Goal: Ask a question

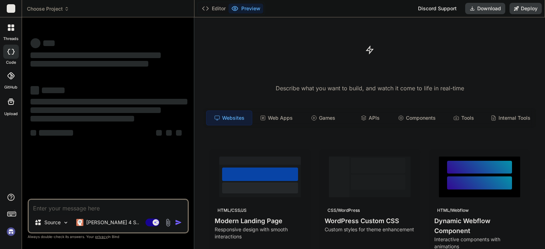
click at [50, 224] on p "Source" at bounding box center [52, 222] width 16 height 7
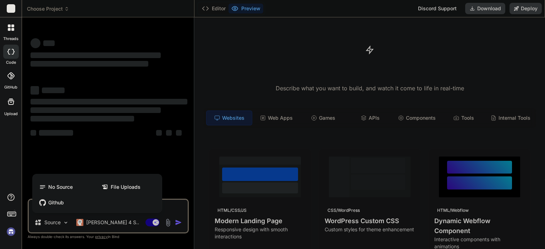
click at [50, 224] on div at bounding box center [272, 124] width 545 height 249
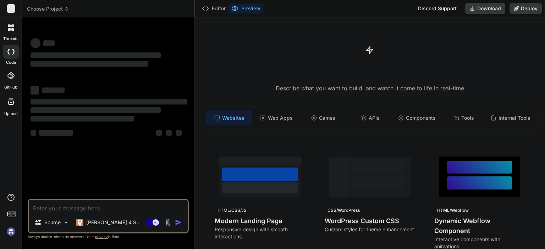
click at [108, 224] on p "[PERSON_NAME] 4 S.." at bounding box center [112, 222] width 53 height 7
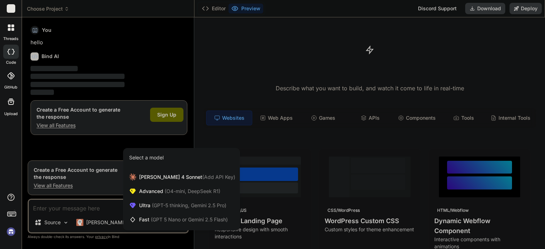
click at [108, 224] on div at bounding box center [272, 124] width 545 height 249
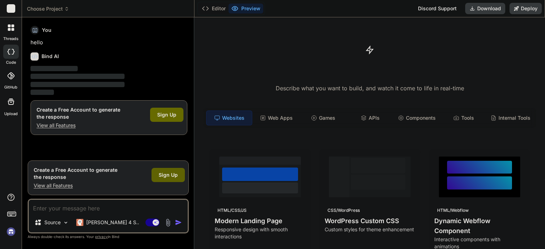
click at [177, 176] on span "Sign Up" at bounding box center [168, 175] width 19 height 7
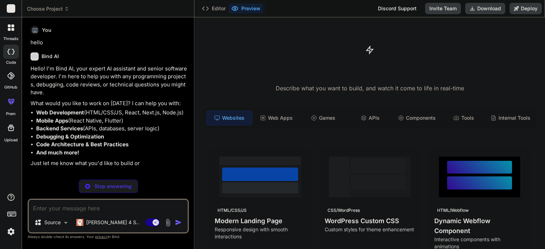
click at [99, 211] on textarea at bounding box center [108, 206] width 159 height 13
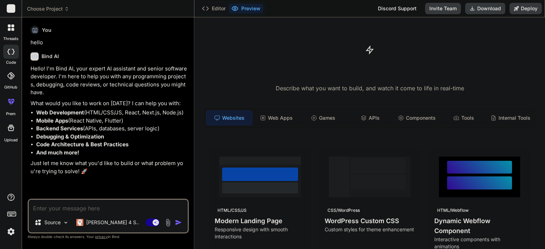
type textarea "x"
click at [86, 210] on textarea at bounding box center [108, 206] width 159 height 13
type textarea "p"
type textarea "x"
type textarea "pu"
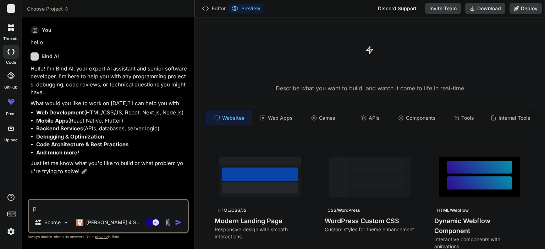
type textarea "x"
type textarea "puo"
type textarea "x"
type textarea "puoi"
type textarea "x"
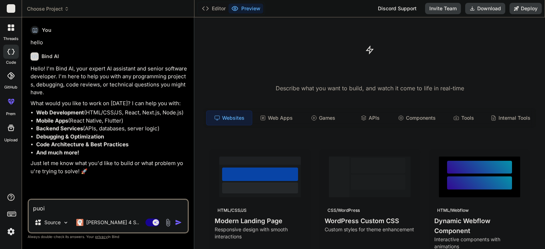
type textarea "puoi"
type textarea "x"
type textarea "puoi p"
type textarea "x"
type textarea "puoi pa"
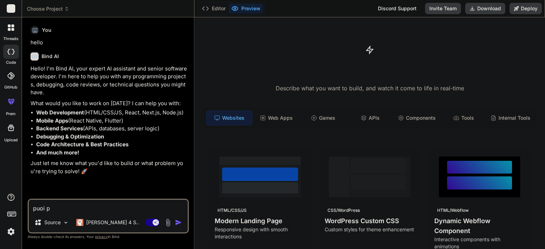
type textarea "x"
type textarea "puoi par"
type textarea "x"
type textarea "puoi parl"
type textarea "x"
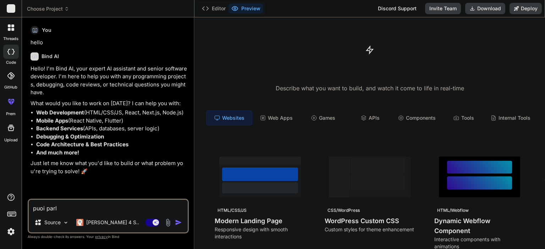
type textarea "puoi parla"
type textarea "x"
type textarea "puoi parlar"
type textarea "x"
type textarea "puoi parlare"
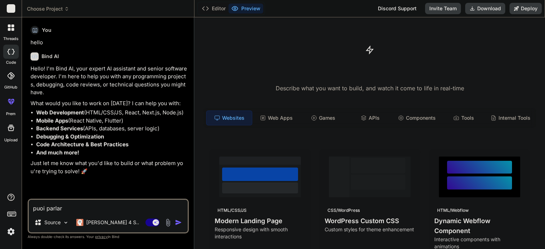
type textarea "x"
type textarea "puoi parlare"
type textarea "x"
type textarea "puoi parlare i"
type textarea "x"
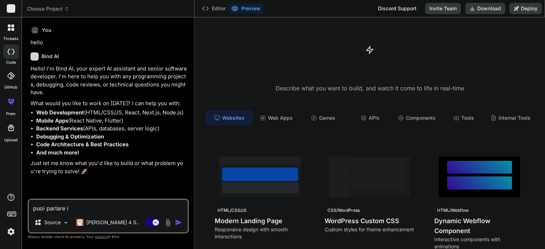
type textarea "puoi parlare in"
type textarea "x"
type textarea "puoi parlare in"
type textarea "x"
type textarea "puoi parlare in i"
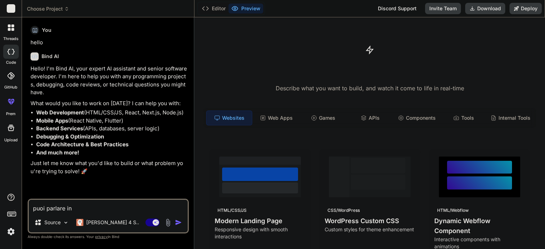
type textarea "x"
type textarea "puoi parlare in it"
type textarea "x"
type textarea "puoi parlare in ita"
type textarea "x"
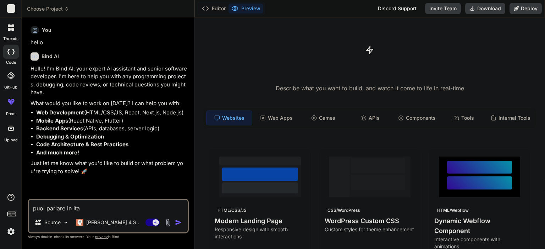
type textarea "puoi parlare in ital"
type textarea "x"
type textarea "puoi parlare in [GEOGRAPHIC_DATA]"
type textarea "x"
type textarea "puoi parlare in [GEOGRAPHIC_DATA]"
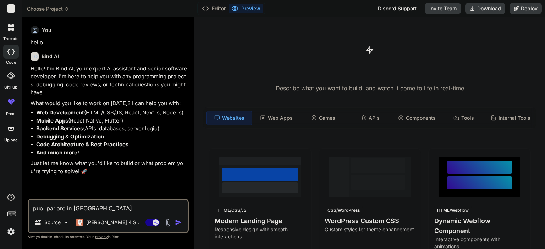
type textarea "x"
type textarea "puoi parlare in italian"
type textarea "x"
type textarea "puoi parlare in italiano"
type textarea "x"
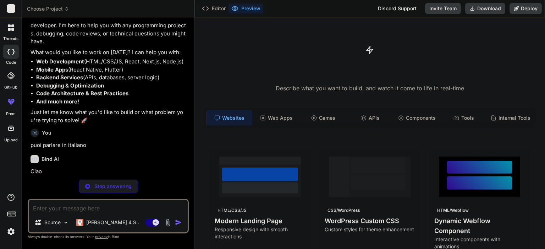
scroll to position [51, 0]
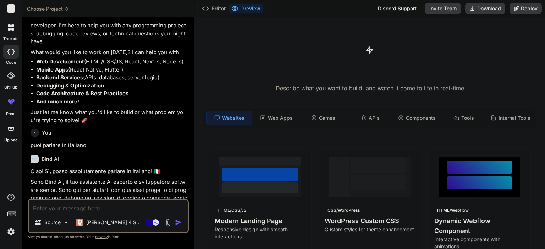
type textarea "x"
click at [81, 209] on textarea at bounding box center [108, 206] width 159 height 13
paste textarea "migliora il seguente codice inserendo un'opzione parametrica in cui possa scegl…"
type textarea "migliora il seguente codice inserendo un'opzione parametrica in cui possa scegl…"
type textarea "x"
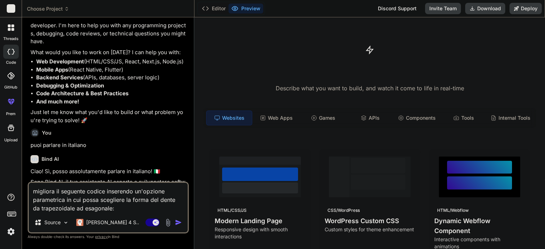
click at [116, 210] on textarea "migliora il seguente codice inserendo un'opzione parametrica in cui possa scegl…" at bounding box center [108, 198] width 159 height 30
paste textarea "lo_ipsu = { "dolo": "SITAMETCON ADIPISCI", "elitsed": (5, 8, 5), "doeiusmo": "T…"
type textarea "loremips do sitametc adipis elitseddo ei'tempori utlaboreetd ma ali enima minim…"
type textarea "x"
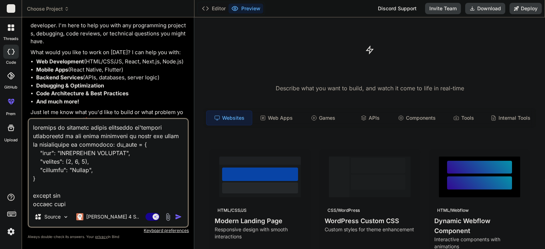
scroll to position [4428, 0]
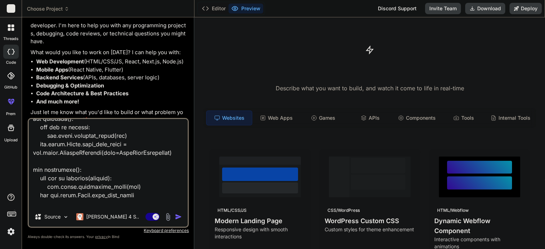
type textarea "loremips do sitametc adipis elitseddo ei'tempori utlaboreetd ma ali enima minim…"
click at [179, 218] on img "button" at bounding box center [178, 217] width 7 height 7
type textarea "x"
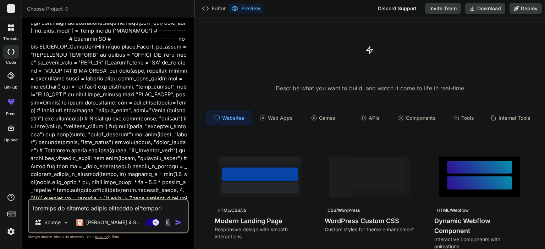
scroll to position [1988, 0]
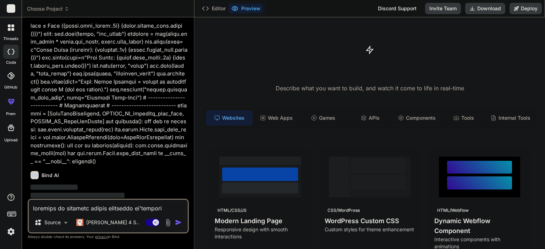
click at [77, 208] on textarea at bounding box center [108, 206] width 159 height 13
type textarea "h"
type textarea "x"
type textarea "ha"
type textarea "x"
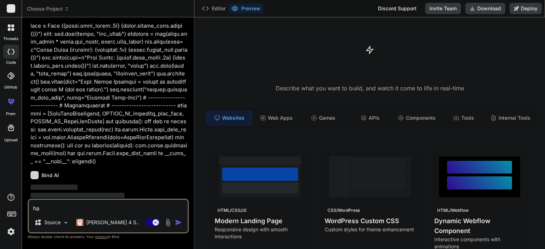
type textarea "hai"
type textarea "x"
type textarea "hai"
type textarea "x"
type textarea "hai l"
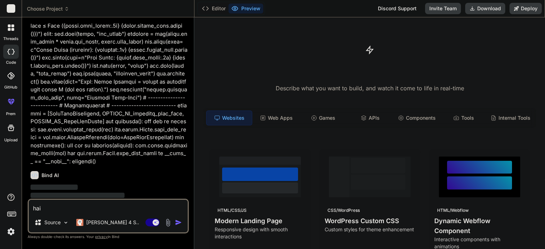
type textarea "x"
type textarea "hai le"
type textarea "x"
type textarea "hai let"
type textarea "x"
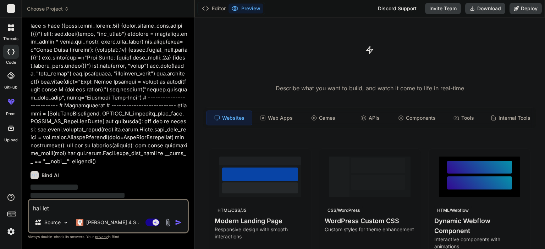
type textarea "hai lett"
type textarea "x"
type textarea "hai letto"
type textarea "x"
type textarea "hai letto"
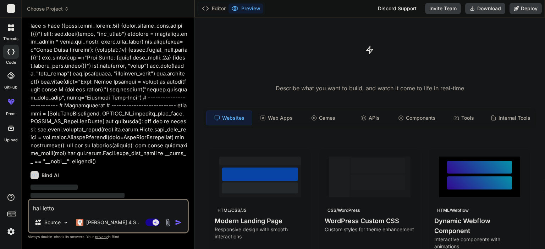
type textarea "x"
type textarea "hai letto i"
type textarea "x"
type textarea "hai letto il"
type textarea "x"
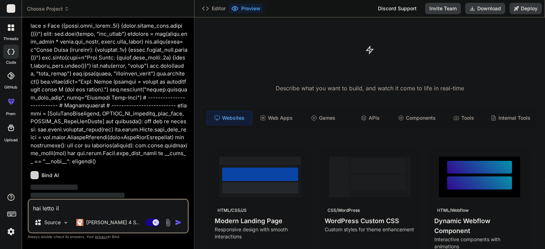
type textarea "hai letto il"
type textarea "x"
type textarea "hai letto il c"
type textarea "x"
type textarea "hai letto il co"
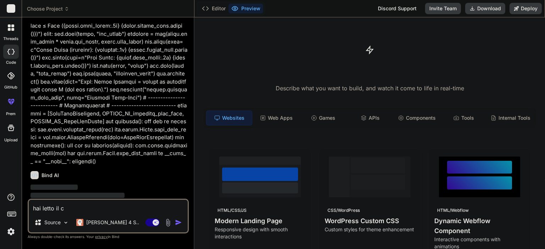
type textarea "x"
type textarea "hai letto il cod"
type textarea "x"
type textarea "hai letto il codc"
type textarea "x"
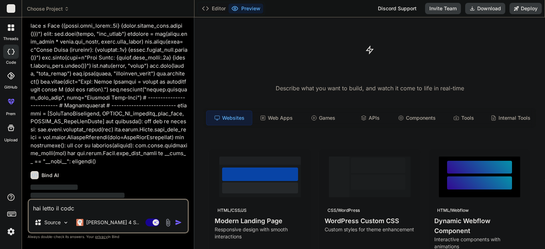
type textarea "hai letto il codci"
type textarea "x"
type textarea "hai letto il codcie"
type textarea "x"
type textarea "hai letto il codci"
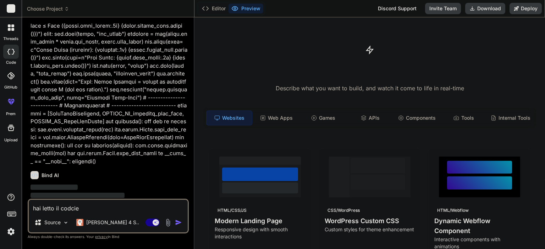
type textarea "x"
type textarea "hai letto il codc"
type textarea "x"
type textarea "hai letto il cod"
type textarea "x"
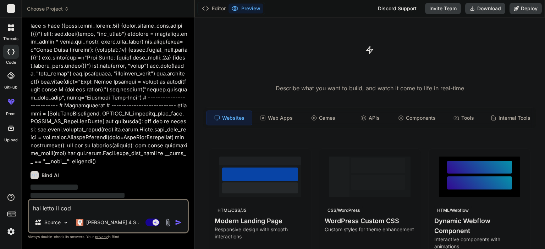
type textarea "hai letto il codi"
type textarea "x"
type textarea "hai letto il codic"
type textarea "x"
type textarea "hai letto il codice"
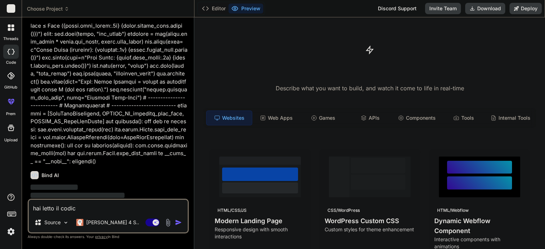
type textarea "x"
type textarea "hai letto il codice?"
type textarea "x"
drag, startPoint x: 84, startPoint y: 211, endPoint x: 18, endPoint y: 209, distance: 65.7
click at [18, 209] on div "threads code GitHub prem Upload Choose Project Created with Pixso. Bind AI Web …" at bounding box center [272, 124] width 545 height 249
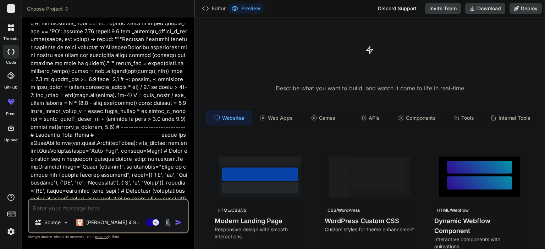
scroll to position [284, 0]
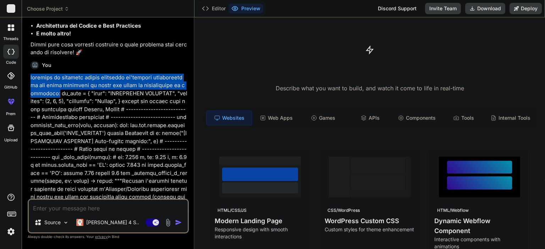
drag, startPoint x: 32, startPoint y: 75, endPoint x: 52, endPoint y: 93, distance: 26.9
copy p "migliora il seguente codice inserendo un'opzione parametrica in cui possa scegl…"
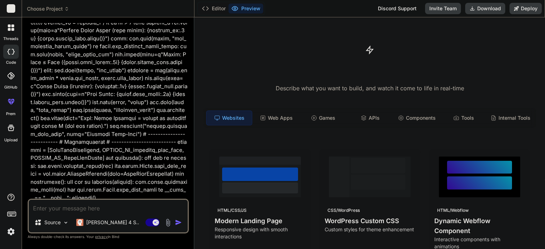
scroll to position [1988, 0]
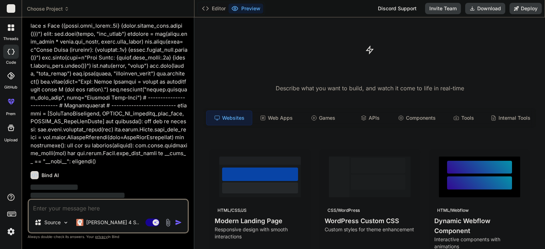
click at [122, 209] on textarea at bounding box center [108, 206] width 159 height 13
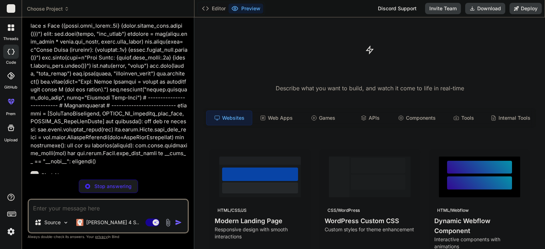
type textarea "x"
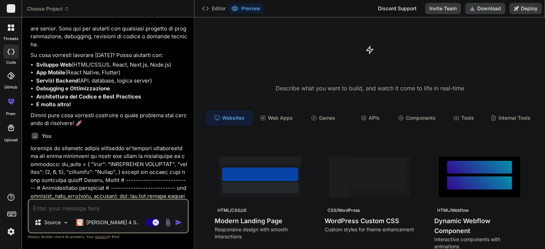
scroll to position [248, 0]
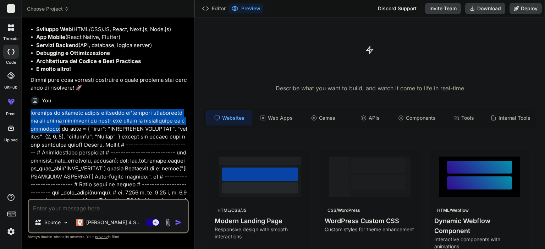
drag, startPoint x: 30, startPoint y: 110, endPoint x: 52, endPoint y: 126, distance: 26.9
copy p "migliora il seguente codice inserendo un'opzione parametrica in cui possa scegl…"
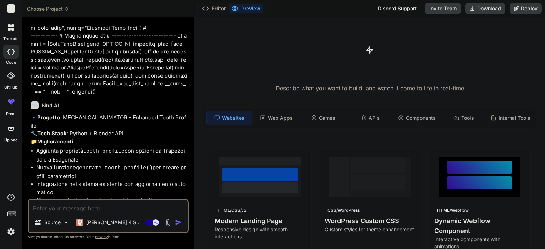
scroll to position [2082, 0]
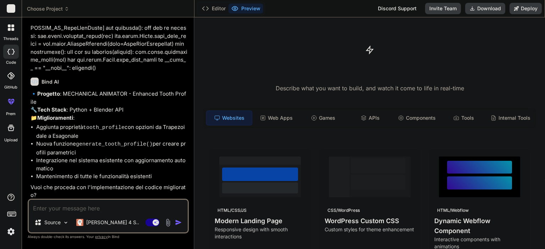
click at [70, 206] on textarea at bounding box center [108, 206] width 159 height 13
type textarea "s"
type textarea "x"
type textarea "sa"
type textarea "x"
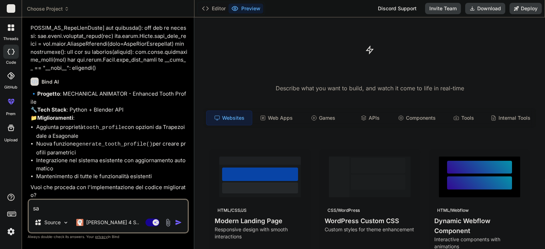
type textarea "sad"
type textarea "x"
type textarea "sad"
click at [178, 225] on img "button" at bounding box center [178, 222] width 7 height 7
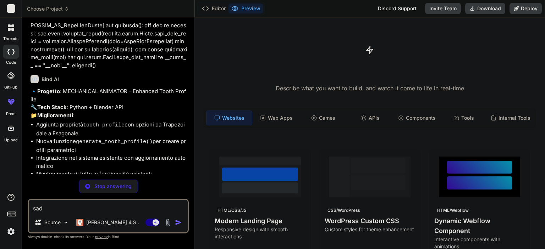
scroll to position [2165, 0]
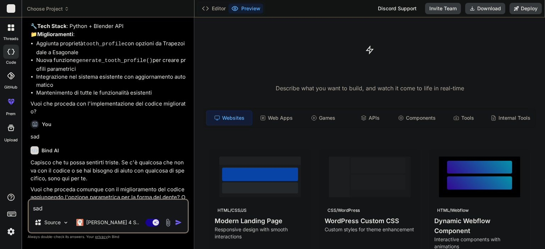
type textarea "x"
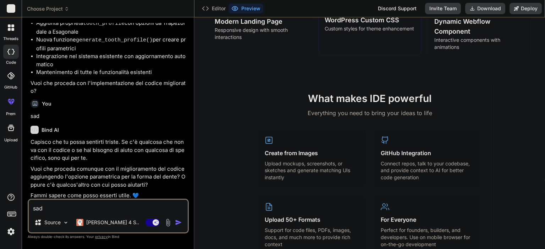
scroll to position [0, 0]
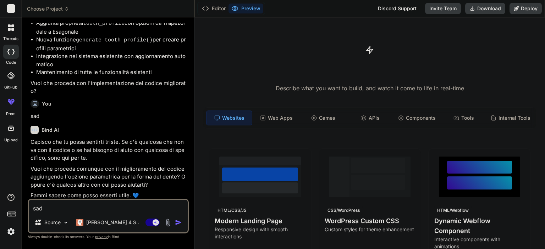
click at [91, 206] on textarea "sad" at bounding box center [108, 206] width 159 height 13
type textarea "r"
type textarea "x"
type textarea "ri"
type textarea "x"
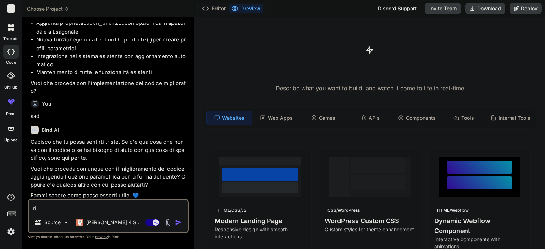
type textarea "ris"
type textarea "x"
type textarea "risc"
type textarea "x"
type textarea "risci"
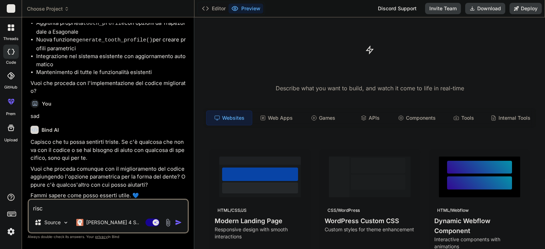
type textarea "x"
type textarea "risciv"
type textarea "x"
type textarea "riscivi"
type textarea "x"
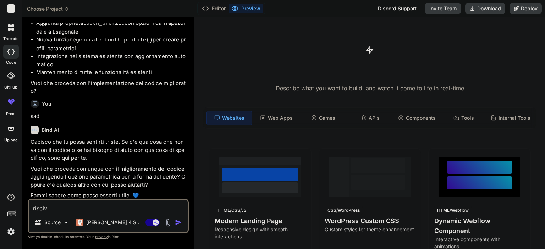
type textarea "riscivi"
type textarea "x"
type textarea "riscivi i"
type textarea "x"
type textarea "riscivi il"
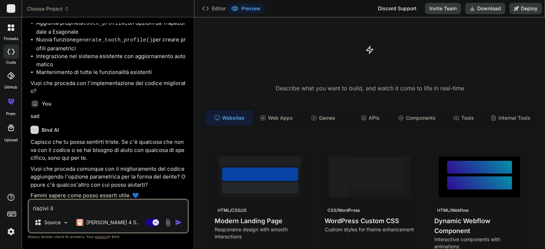
type textarea "x"
type textarea "riscivi il c"
type textarea "x"
type textarea "riscivi il co"
type textarea "x"
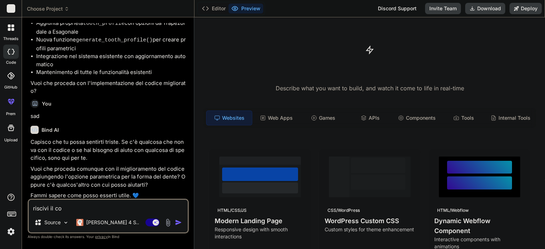
type textarea "riscivi il cod"
type textarea "x"
type textarea "riscivi il codi"
type textarea "x"
type textarea "riscivi il codic"
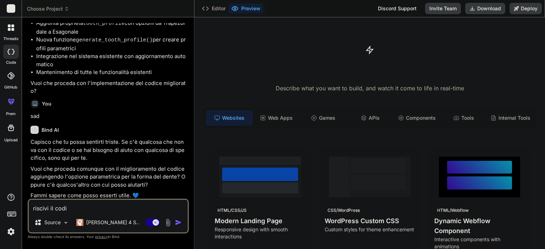
type textarea "x"
type textarea "riscivi il codice"
type textarea "x"
type textarea "riscivi il codice"
type textarea "x"
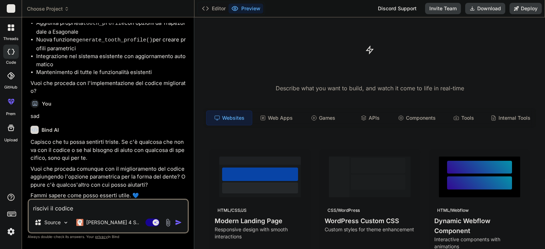
type textarea "riscivi il codice c"
type textarea "x"
type textarea "riscivi il codice co"
type textarea "x"
type textarea "riscivi il codice com"
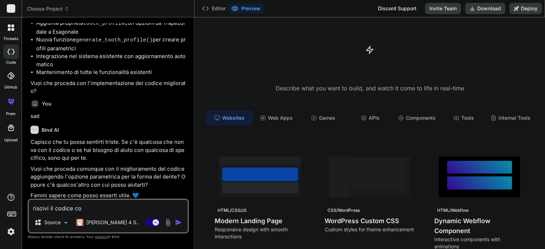
type textarea "x"
type textarea "riscivi il codice comp"
type textarea "x"
type textarea "riscivi il codice compl"
type textarea "x"
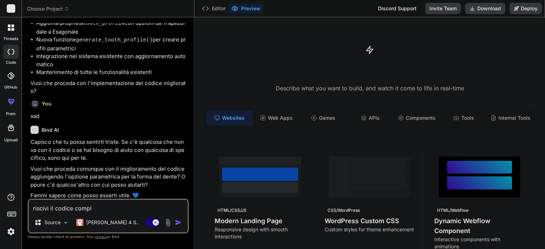
type textarea "riscivi il codice comple"
type textarea "x"
type textarea "riscivi il codice complet"
type textarea "x"
type textarea "riscivi il codice completo"
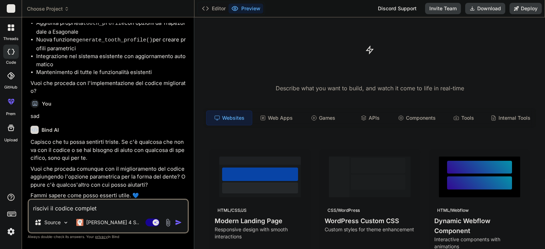
type textarea "x"
type textarea "riscivi il codice completo"
type textarea "x"
type textarea "riscivi il codice completo c"
type textarea "x"
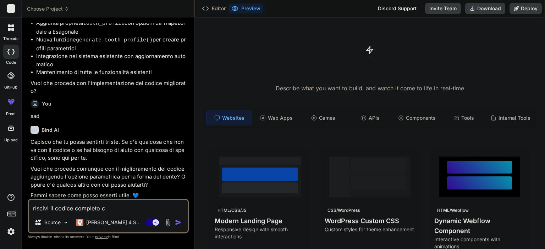
type textarea "riscivi il codice completo co"
type textarea "x"
type textarea "riscivi il codice completo con"
type textarea "x"
type textarea "riscivi il codice completo con"
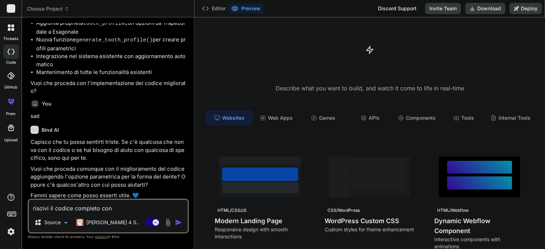
type textarea "x"
type textarea "riscivi il codice completo con l"
type textarea "x"
type textarea "riscivi il codice completo con le"
type textarea "x"
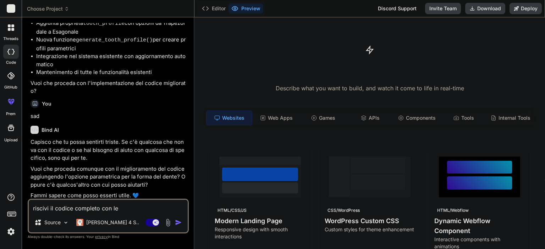
type textarea "riscivi il codice completo con le"
type textarea "x"
type textarea "riscivi il codice completo con le m"
type textarea "x"
type textarea "riscivi il codice completo con le mo"
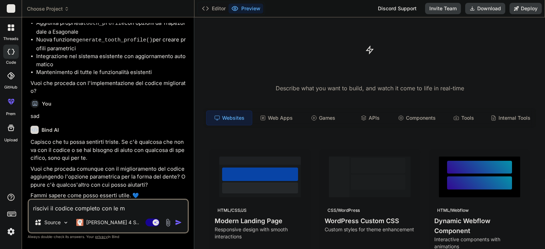
type textarea "x"
type textarea "riscivi il codice completo con le mod"
type textarea "x"
type textarea "riscivi il codice completo con le modi"
type textarea "x"
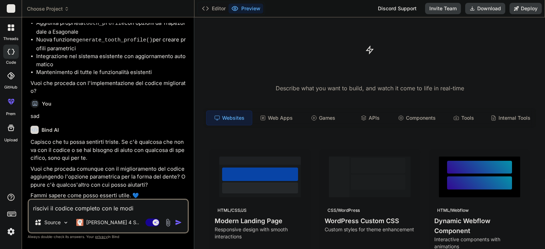
type textarea "riscivi il codice completo con le modif"
type textarea "x"
type textarea "riscivi il codice completo con le modifi"
type textarea "x"
type textarea "riscivi il codice completo con le modific"
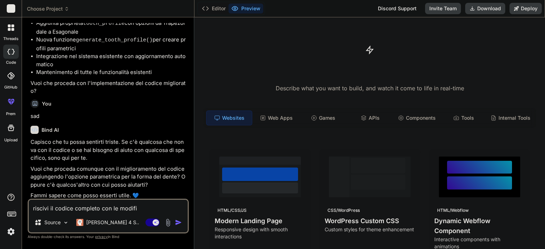
type textarea "x"
type textarea "riscivi il codice completo con le modifich"
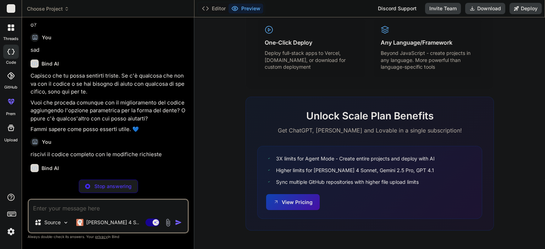
scroll to position [2260, 0]
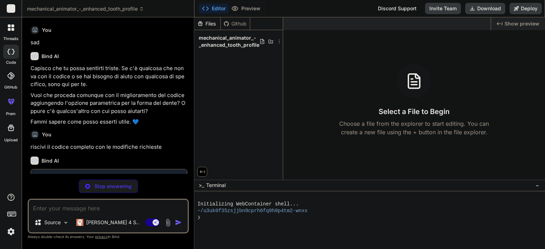
drag, startPoint x: 544, startPoint y: 67, endPoint x: 545, endPoint y: -15, distance: 82.3
click at [414, 86] on icon at bounding box center [414, 81] width 17 height 17
click at [236, 46] on span "mechanical_animator_-_enhanced_tooth_profile" at bounding box center [229, 41] width 61 height 14
click at [220, 38] on span "mechanical_animator_-_enhanced_tooth_profile" at bounding box center [229, 41] width 61 height 14
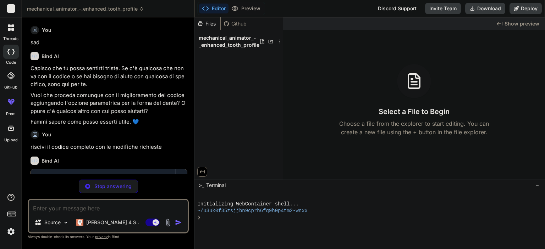
scroll to position [2298, 0]
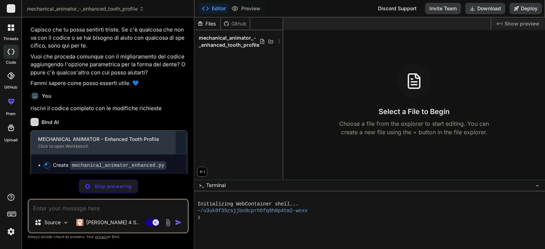
click at [78, 145] on div "Click to open Workbench" at bounding box center [103, 147] width 130 height 6
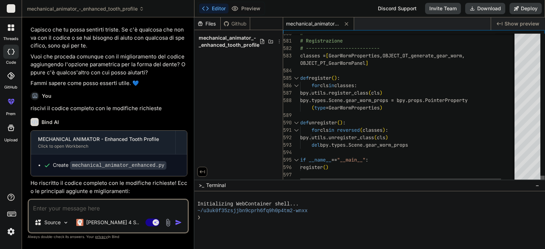
click at [542, 183] on div at bounding box center [542, 179] width 4 height 7
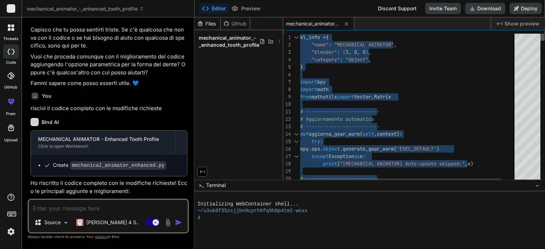
click at [540, 34] on div at bounding box center [542, 37] width 4 height 7
click at [73, 211] on textarea at bounding box center [108, 206] width 159 height 13
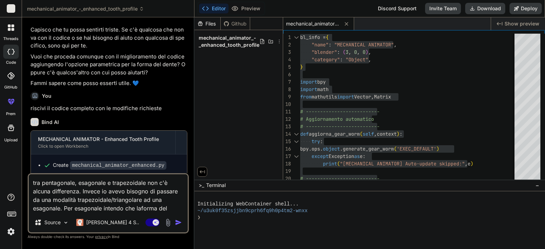
click at [140, 210] on textarea "tra pentagonale, esagonale e trapezoidale non c'è alcuna differenza. Invece io …" at bounding box center [108, 194] width 159 height 38
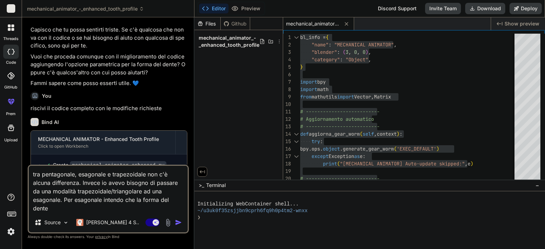
click at [71, 209] on textarea "tra pentagonale, esagonale e trapezoidale non c'è alcuna differenza. Invece io …" at bounding box center [108, 189] width 159 height 47
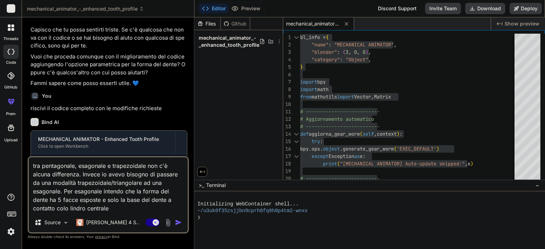
click at [71, 208] on textarea "tra pentagonale, esagonale e trapezoidale non c'è alcuna differenza. Invece io …" at bounding box center [108, 185] width 159 height 55
click at [120, 206] on textarea "tra pentagonale, esagonale e trapezoidale non c'è alcuna differenza. Invece io …" at bounding box center [108, 185] width 159 height 55
click at [181, 225] on img "button" at bounding box center [178, 222] width 7 height 7
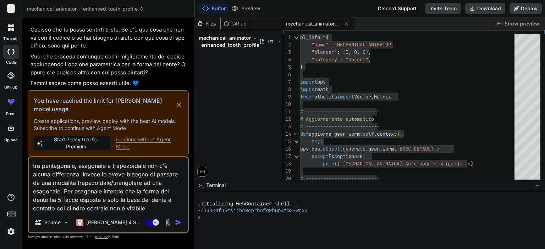
click at [176, 109] on icon at bounding box center [179, 105] width 8 height 9
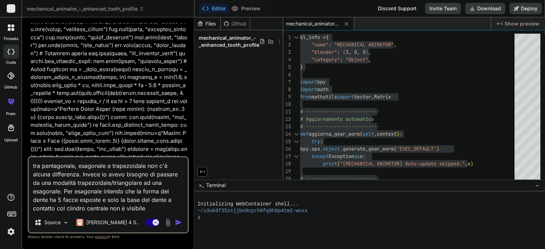
scroll to position [2050, 0]
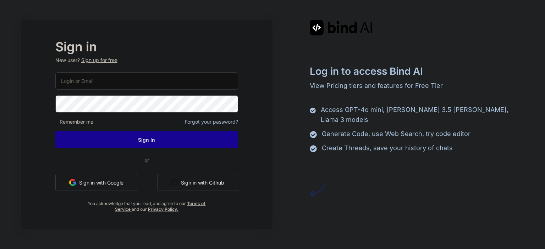
click at [103, 183] on button "Sign in with Google" at bounding box center [96, 182] width 82 height 17
